Goal: Task Accomplishment & Management: Manage account settings

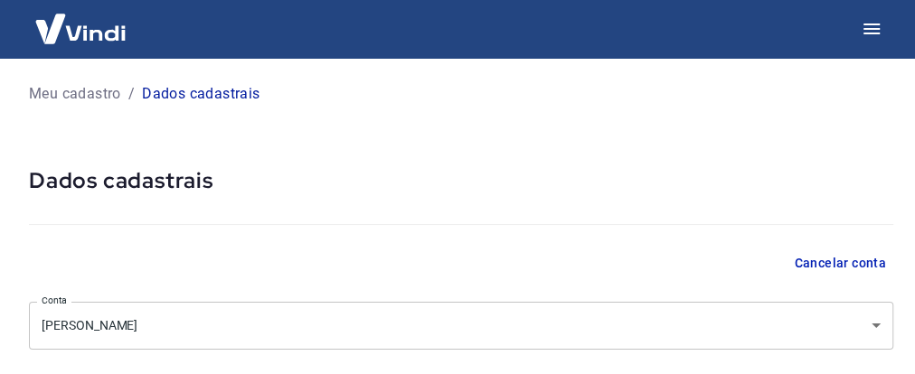
select select "SP"
select select "business"
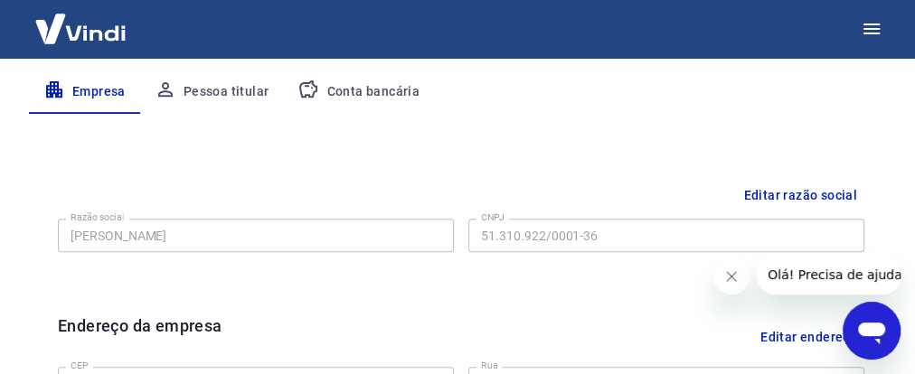
scroll to position [277, 0]
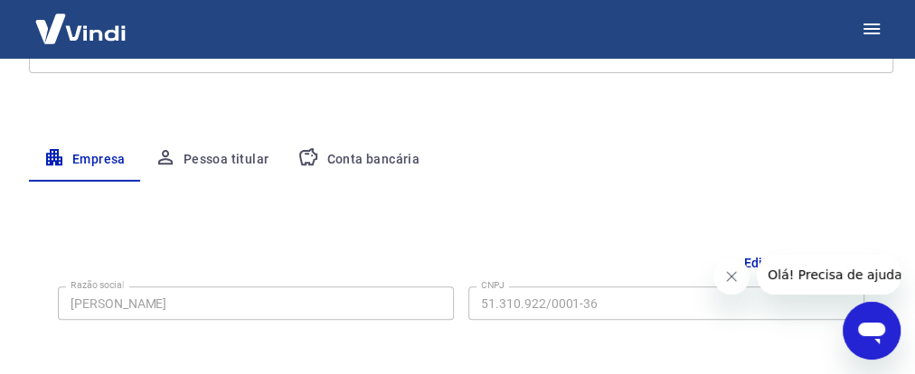
click at [226, 165] on button "Pessoa titular" at bounding box center [212, 159] width 144 height 43
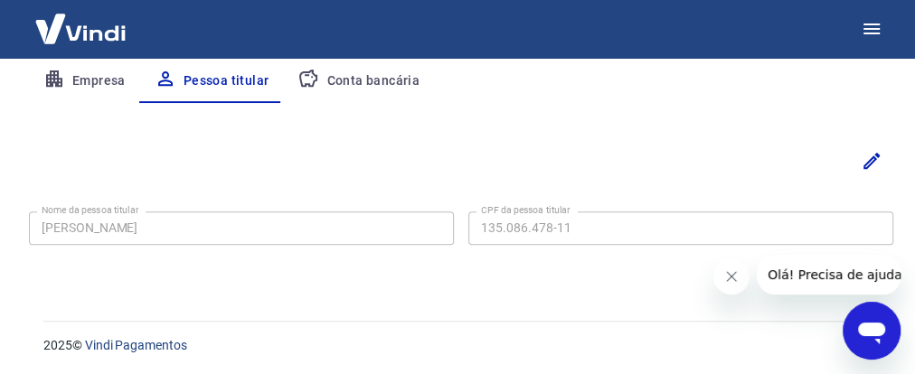
scroll to position [356, 0]
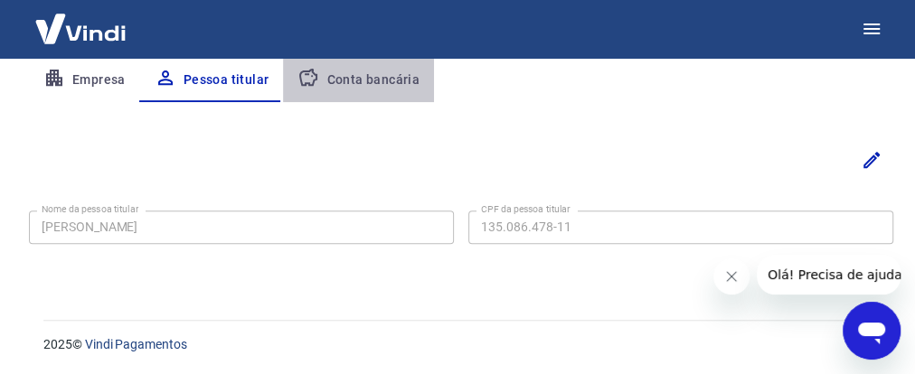
click at [372, 85] on button "Conta bancária" at bounding box center [358, 80] width 151 height 43
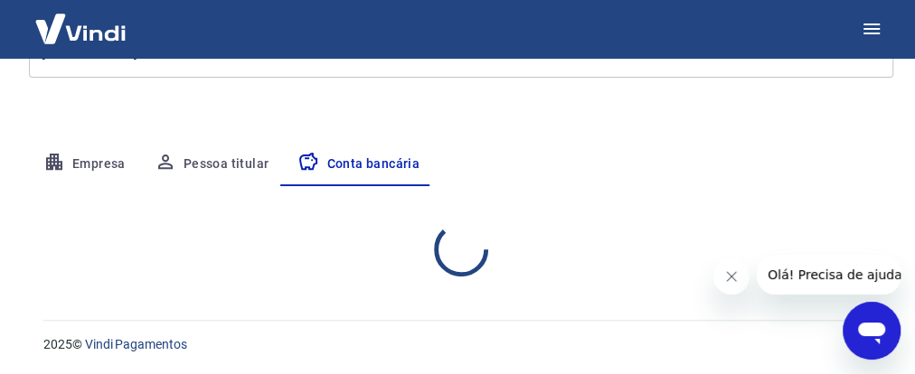
select select "1"
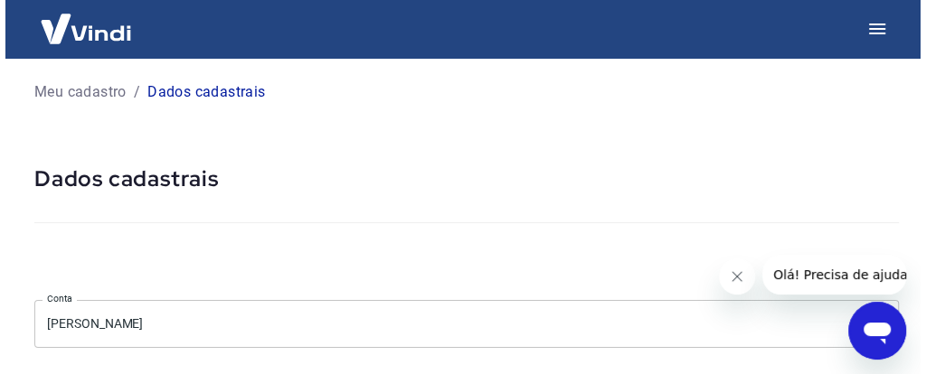
scroll to position [0, 0]
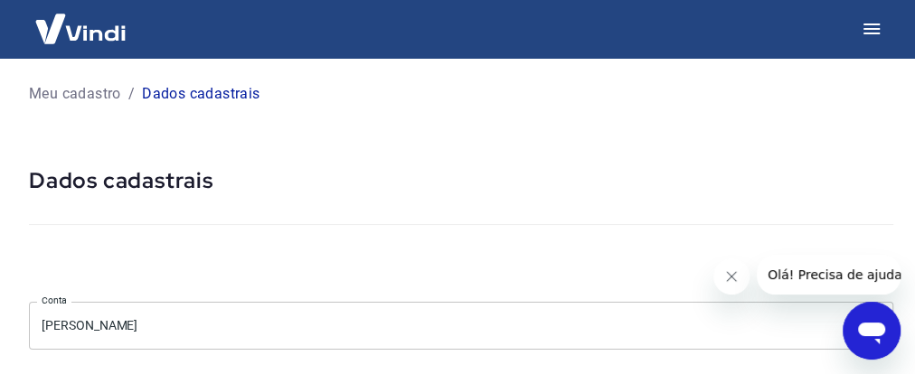
click at [84, 105] on div "Meu cadastro / Dados cadastrais" at bounding box center [461, 94] width 865 height 29
click at [84, 98] on p "Meu cadastro" at bounding box center [75, 94] width 92 height 22
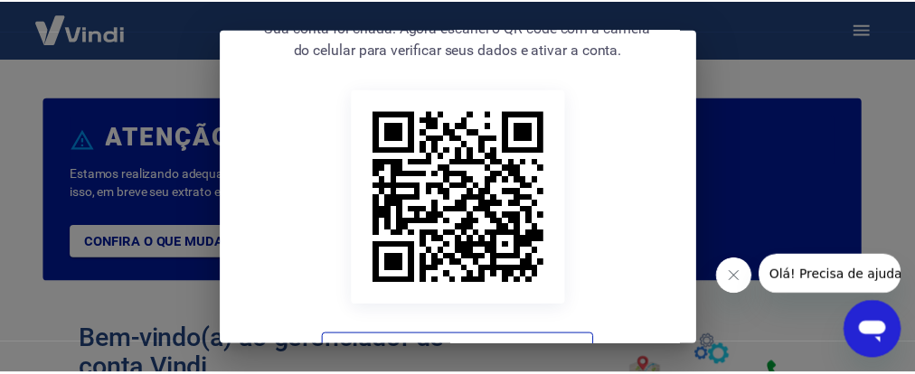
scroll to position [181, 0]
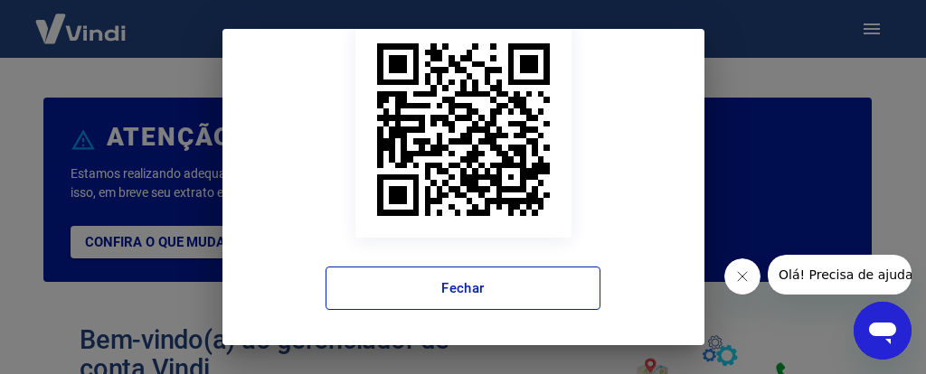
click at [466, 295] on button "Fechar" at bounding box center [463, 288] width 275 height 43
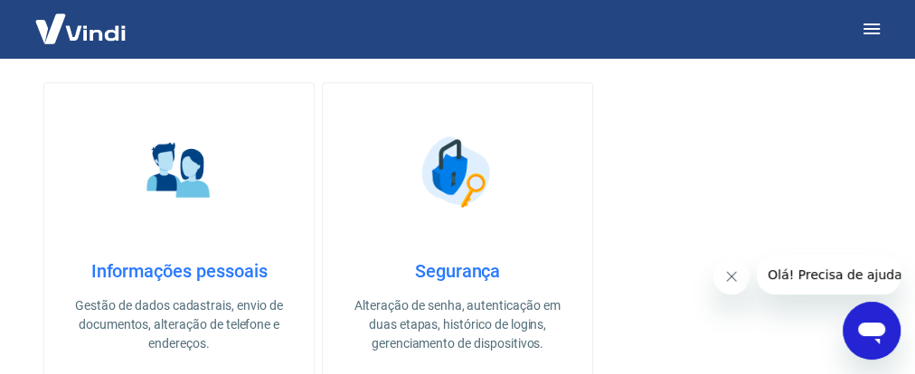
scroll to position [579, 0]
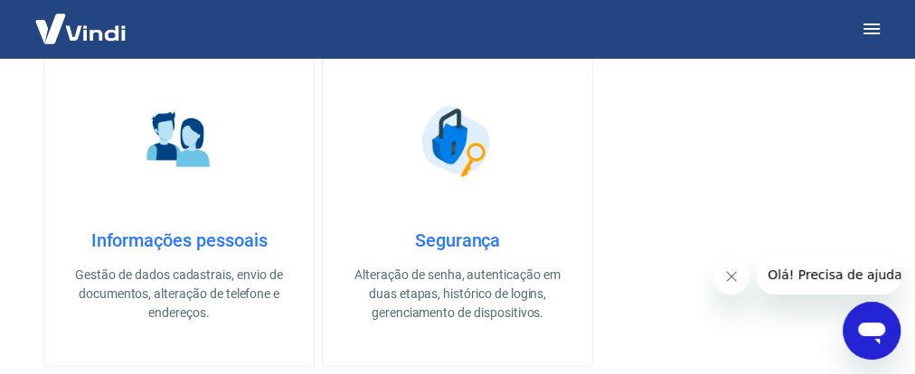
click at [453, 146] on img at bounding box center [457, 141] width 90 height 90
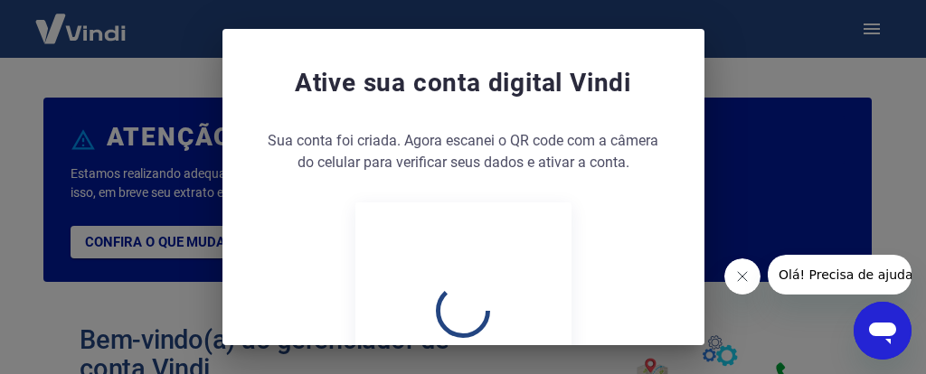
scroll to position [579, 0]
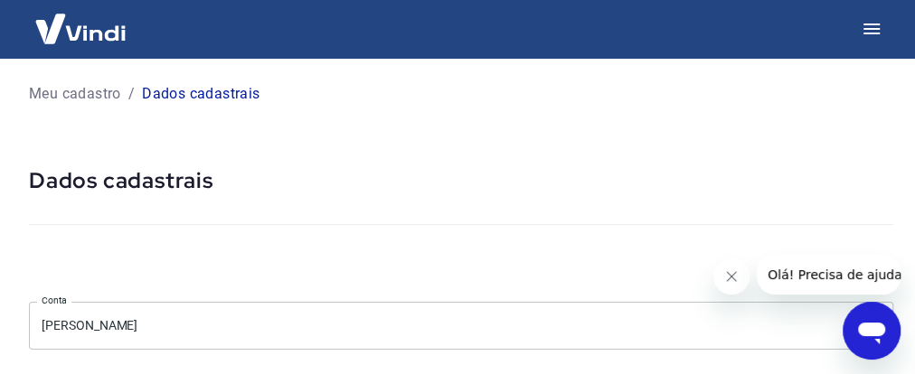
select select "SP"
select select "business"
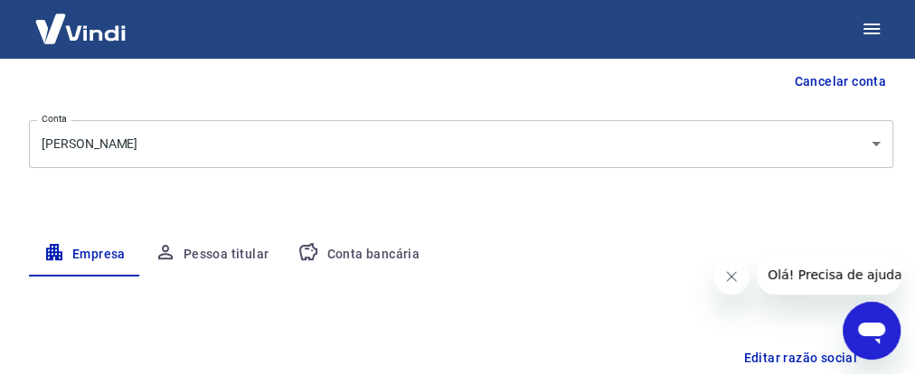
scroll to position [204, 0]
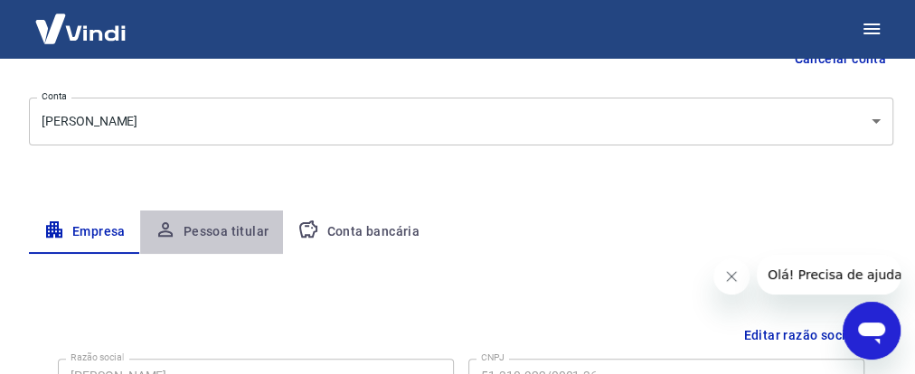
click at [219, 232] on button "Pessoa titular" at bounding box center [212, 232] width 144 height 43
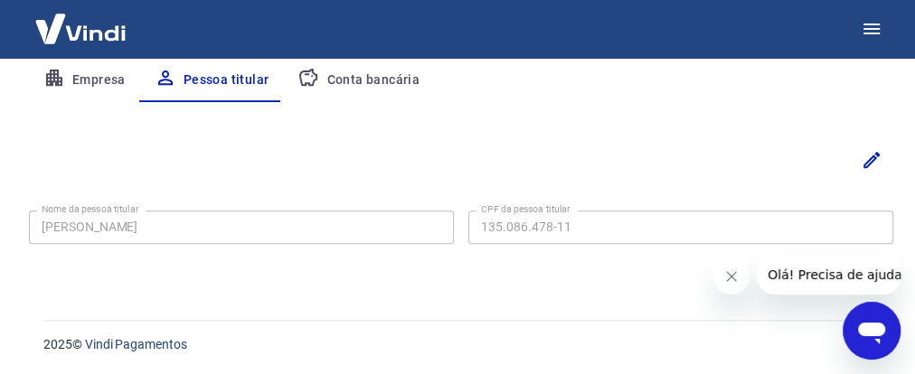
scroll to position [356, 0]
click at [378, 83] on button "Conta bancária" at bounding box center [358, 80] width 151 height 43
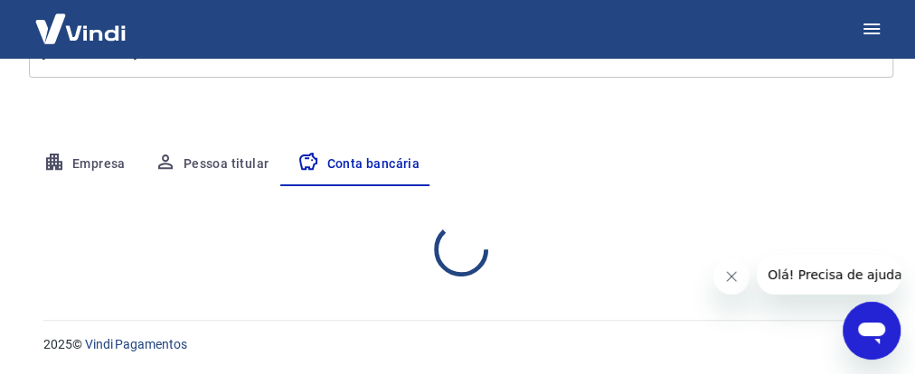
select select "1"
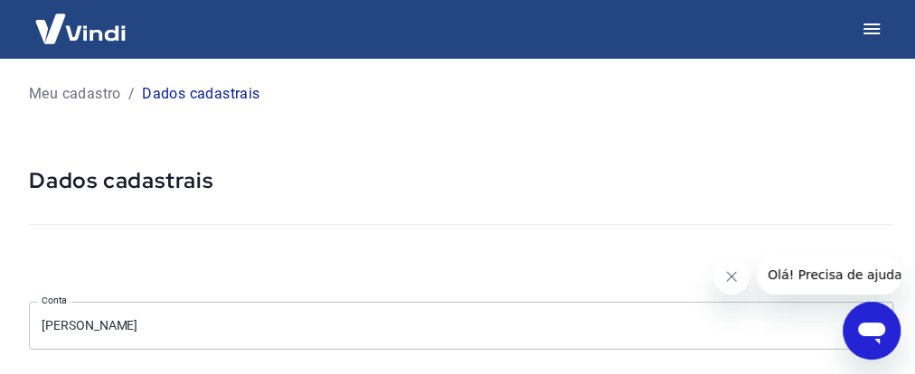
scroll to position [0, 0]
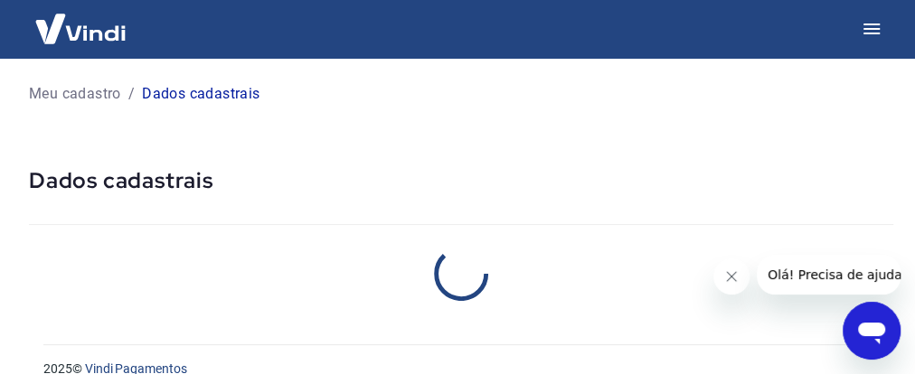
select select "SP"
select select "business"
